Goal: Ask a question

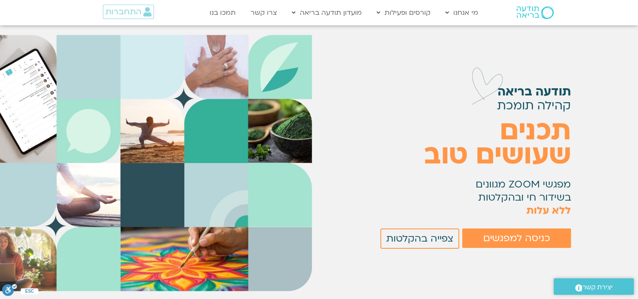
scroll to position [160, 0]
click at [514, 240] on span "כניסה למפגשים" at bounding box center [516, 237] width 67 height 11
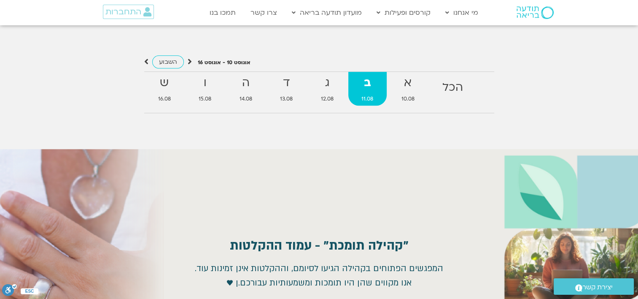
scroll to position [774, 0]
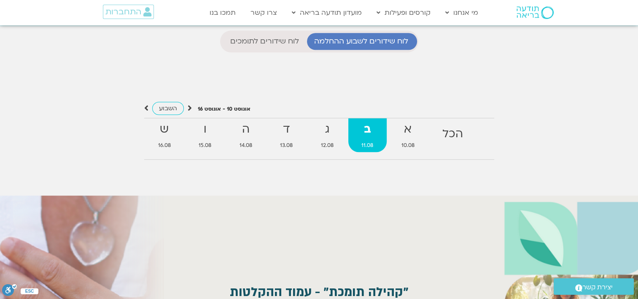
click at [369, 133] on strong "ב" at bounding box center [367, 129] width 38 height 19
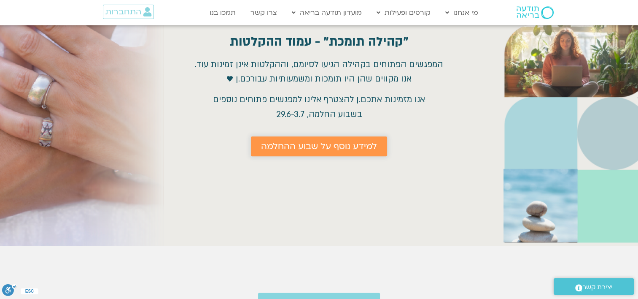
scroll to position [1111, 0]
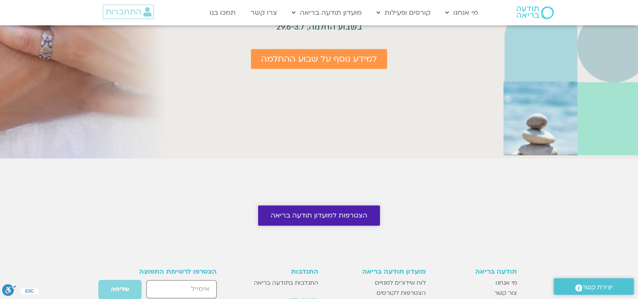
click at [309, 216] on span "הצטרפות למועדון תודעה בריאה" at bounding box center [319, 215] width 97 height 8
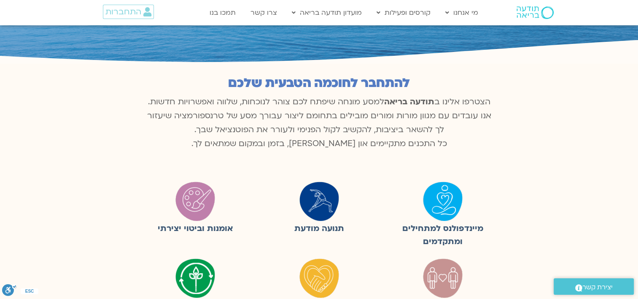
scroll to position [211, 0]
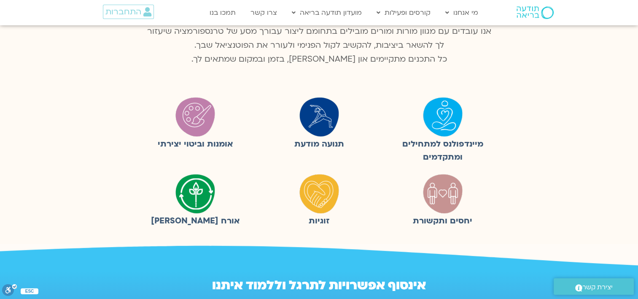
click at [444, 118] on img at bounding box center [443, 116] width 42 height 42
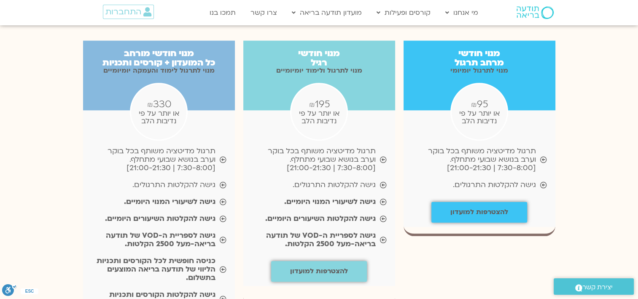
scroll to position [886, 0]
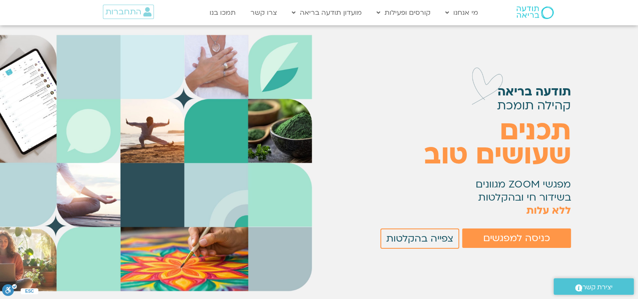
scroll to position [160, 0]
click at [508, 236] on span "כניסה למפגשים" at bounding box center [516, 237] width 67 height 11
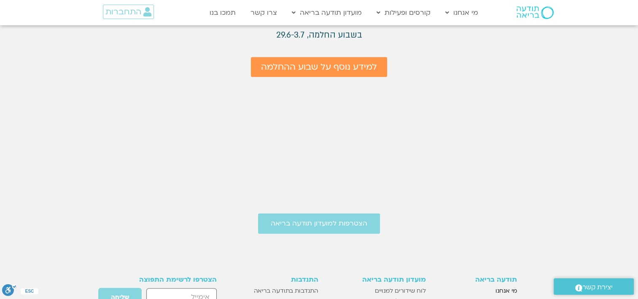
scroll to position [1153, 0]
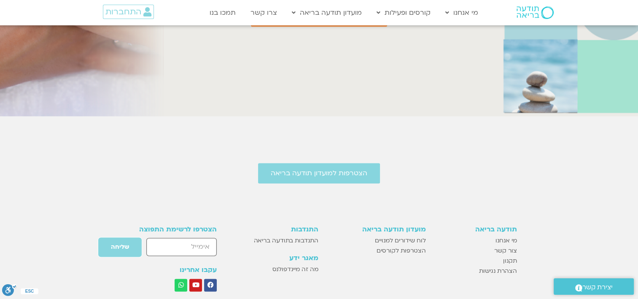
click at [207, 243] on input "email" at bounding box center [181, 246] width 70 height 18
type input "[EMAIL_ADDRESS][DOMAIN_NAME]"
click at [117, 244] on span "שליחה" at bounding box center [120, 246] width 18 height 7
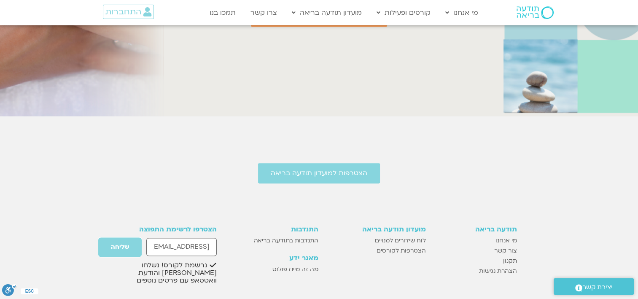
scroll to position [1195, 0]
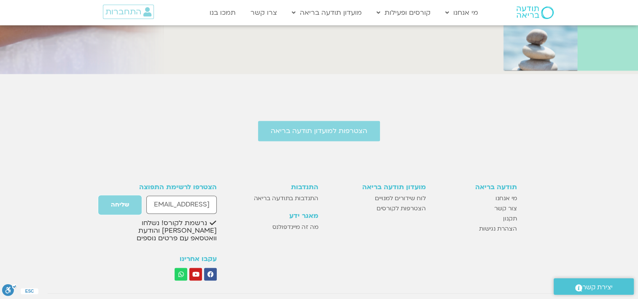
click at [599, 286] on span "יצירת קשר" at bounding box center [597, 286] width 30 height 11
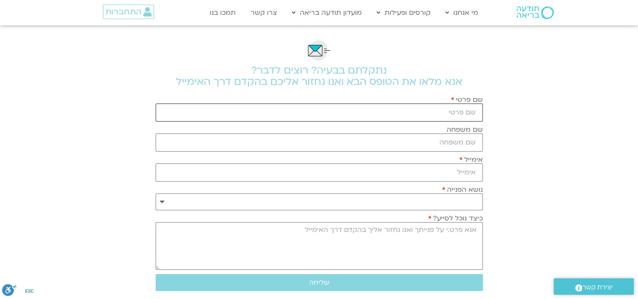
click at [474, 112] on input "שם פרטי" at bounding box center [319, 112] width 327 height 18
type input "[PERSON_NAME]"
click at [479, 140] on input "שם משפחה" at bounding box center [319, 142] width 327 height 18
type input "רבוי"
click at [468, 168] on input "אימייל" at bounding box center [319, 172] width 327 height 18
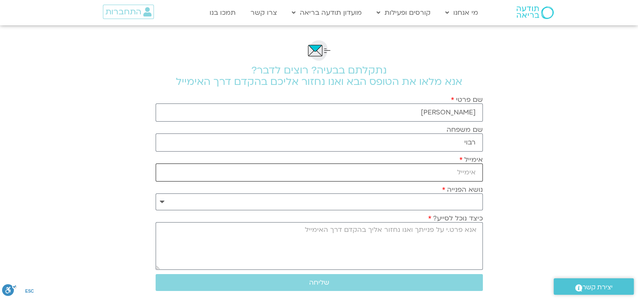
type input "[EMAIL_ADDRESS][DOMAIN_NAME]"
click at [468, 196] on select "**********" at bounding box center [319, 201] width 327 height 17
select select "**********"
click at [156, 193] on select "**********" at bounding box center [319, 201] width 327 height 17
click at [475, 230] on textarea "כיצד נוכל לסייע?" at bounding box center [319, 246] width 327 height 48
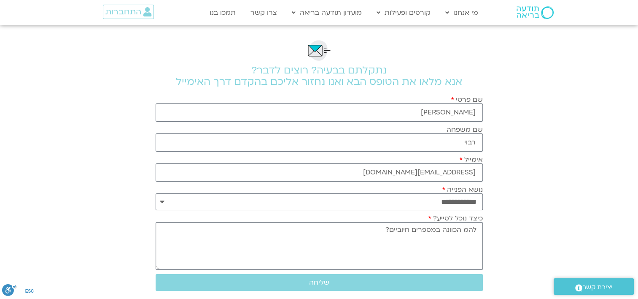
drag, startPoint x: 464, startPoint y: 228, endPoint x: 477, endPoint y: 229, distance: 13.6
click at [477, 229] on textarea "להמ הכוונה במספרים חיוביים?" at bounding box center [319, 246] width 327 height 48
click at [380, 231] on textarea "למה הכוונה במספרים חיוביים?" at bounding box center [319, 246] width 327 height 48
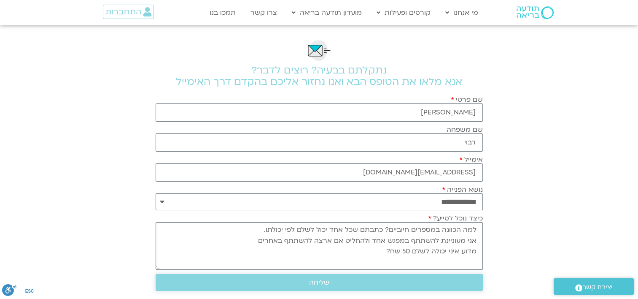
type textarea "למה הכוונה במספרים חיוביים? כתבתם שכל אחד יכול לשלם לפי יכולתו. אני מעוניינת לה…"
click at [325, 282] on span "שליחה" at bounding box center [319, 282] width 20 height 8
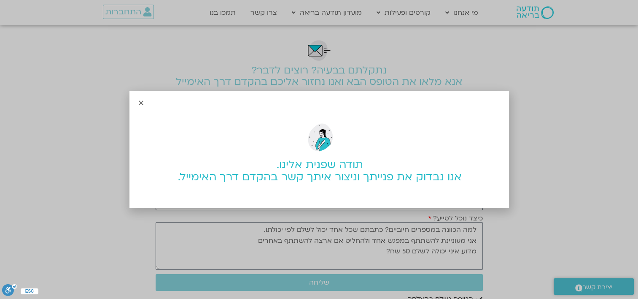
click at [140, 101] on icon "Close" at bounding box center [141, 103] width 6 height 6
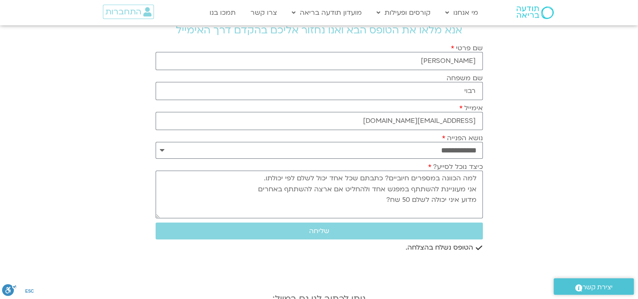
scroll to position [127, 0]
